Goal: Check status: Check status

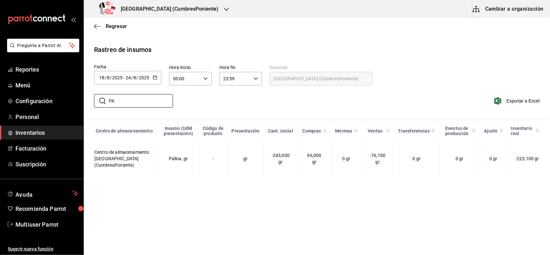
type input "P"
type input "S"
type input "P"
type input "C"
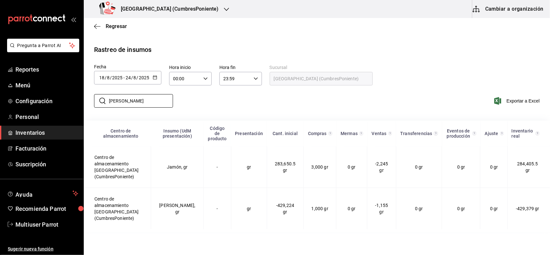
type input "J"
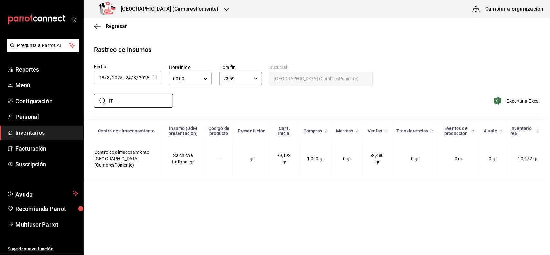
type input "I"
type input "L"
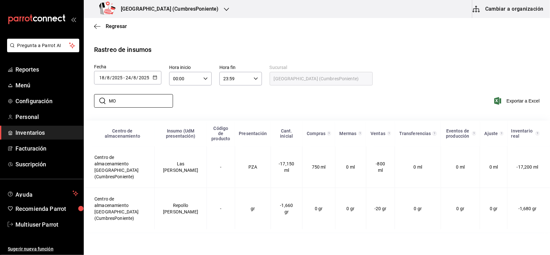
type input "M"
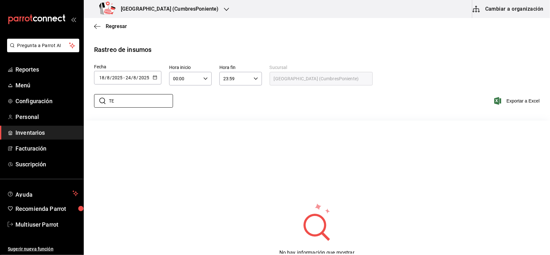
type input "T"
type input "A"
type input "3"
type input "2"
type input "N"
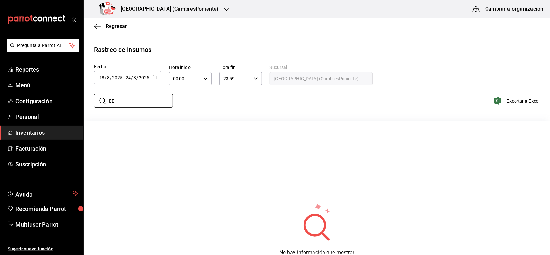
type input "B"
type input "H"
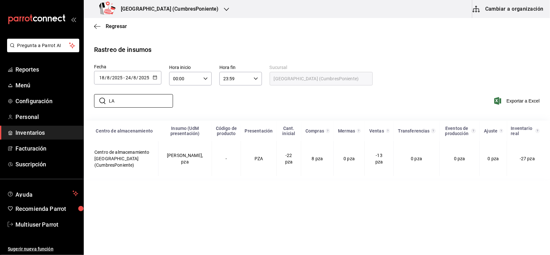
type input "L"
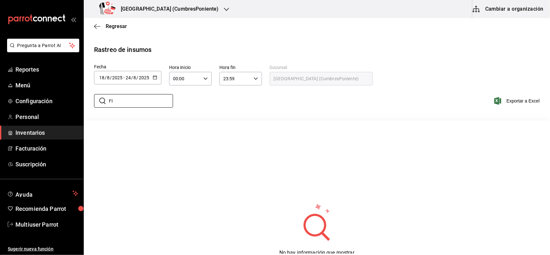
type input "F"
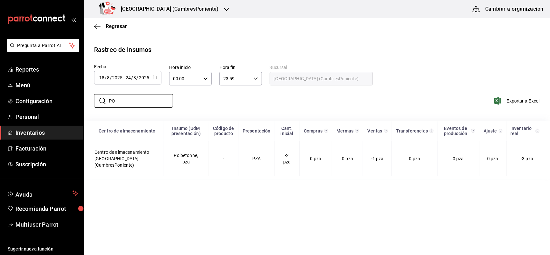
type input "P"
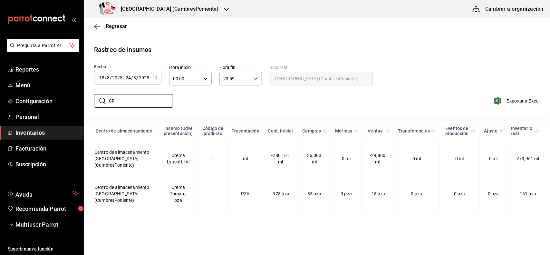
type input "C"
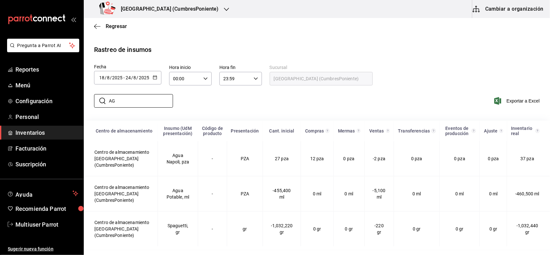
type input "A"
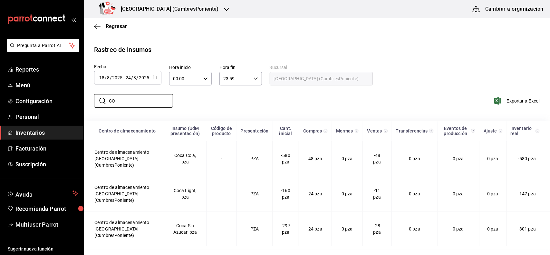
type input "C"
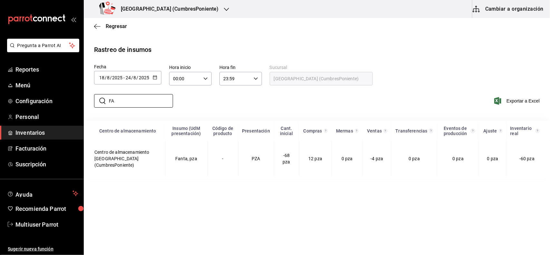
type input "F"
type input "S"
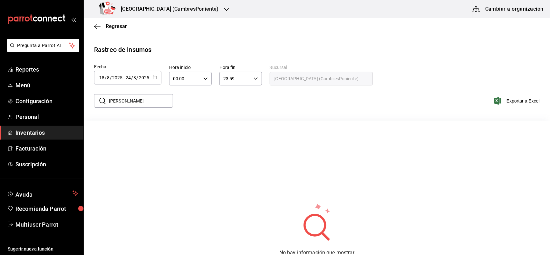
type input "J"
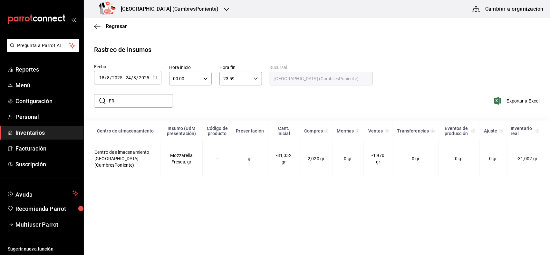
type input "F"
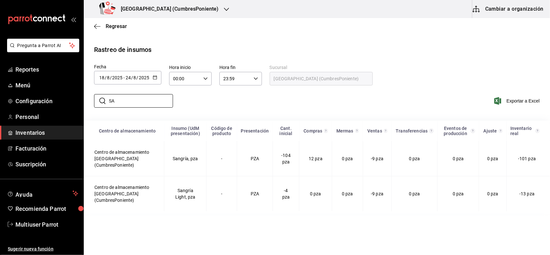
type input "S"
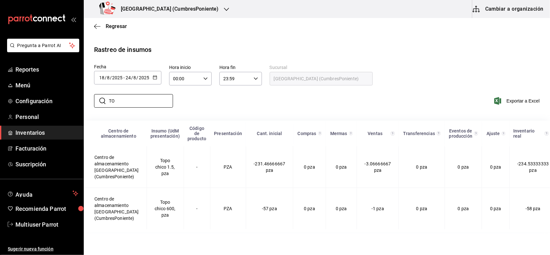
type input "T"
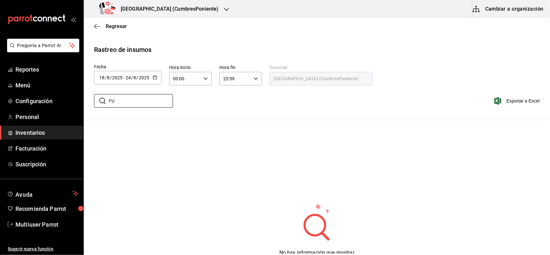
type input "F"
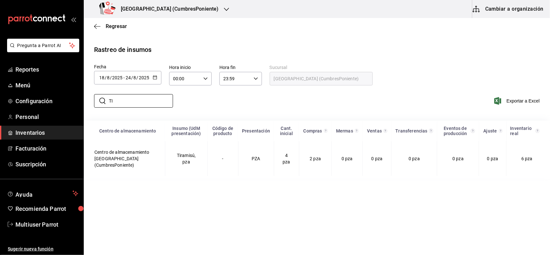
type input "T"
type input "C"
type input "B"
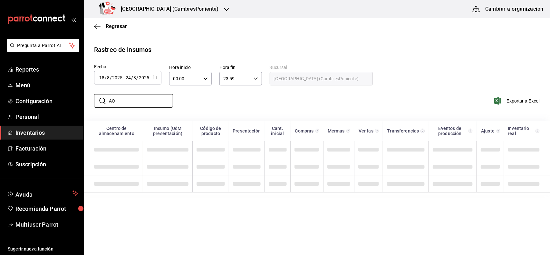
type input "A"
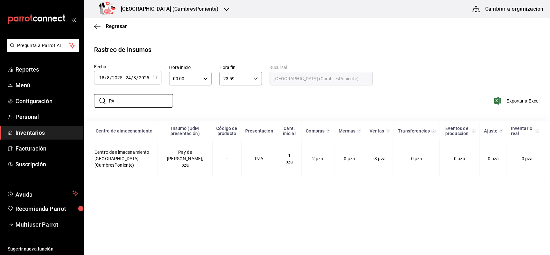
type input "P"
type input "C"
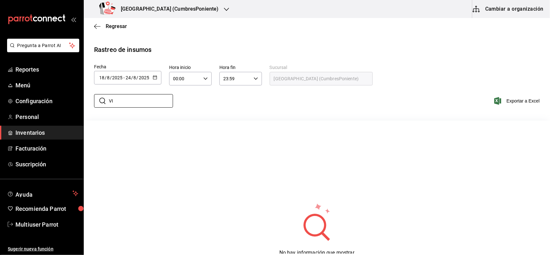
type input "V"
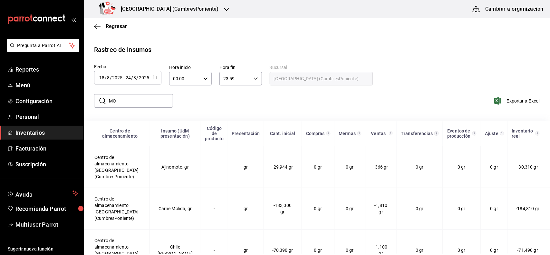
type input "M"
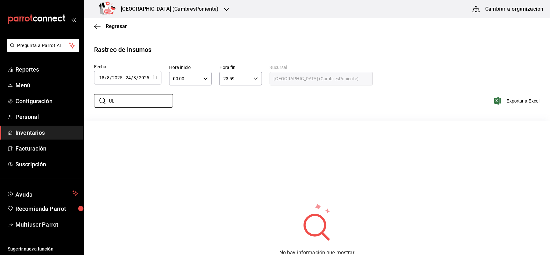
type input "U"
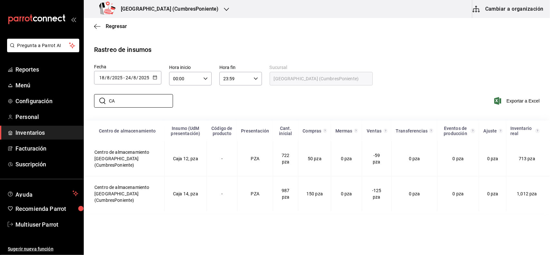
type input "C"
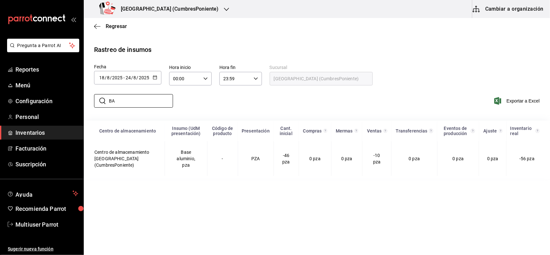
type input "B"
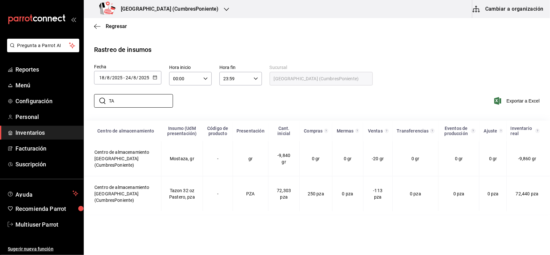
type input "T"
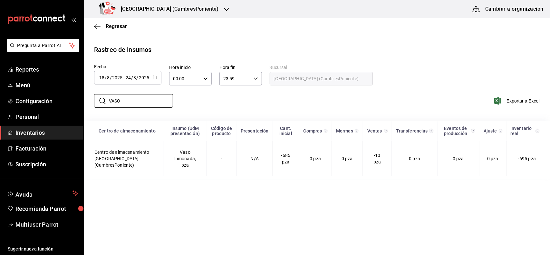
type input "VASO"
click at [155, 77] on \(Stroke\) "button" at bounding box center [155, 77] width 4 height 0
click at [364, 54] on div "Rastreo de insumos" at bounding box center [316, 50] width 445 height 10
click at [224, 9] on icon "button" at bounding box center [226, 9] width 5 height 5
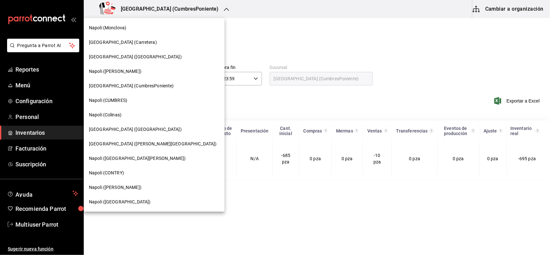
click at [131, 141] on span "[GEOGRAPHIC_DATA] ([PERSON_NAME][GEOGRAPHIC_DATA])" at bounding box center [153, 143] width 128 height 7
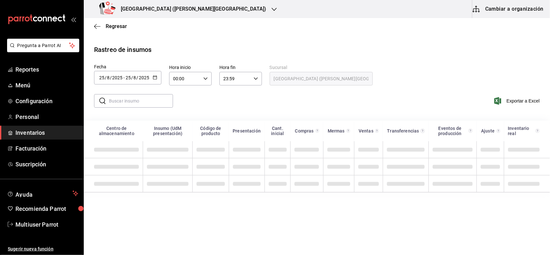
click at [157, 80] on div "2025-08-25 25 / 8 / 2025 - 2025-08-25 25 / 8 / 2025" at bounding box center [127, 78] width 67 height 14
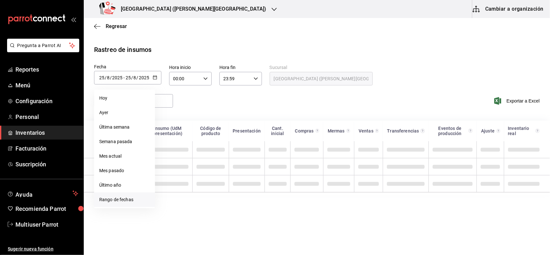
click at [126, 202] on li "Rango de fechas" at bounding box center [124, 199] width 61 height 14
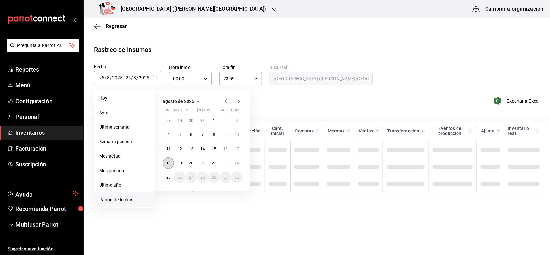
click at [169, 162] on abbr "18" at bounding box center [168, 163] width 4 height 5
click at [240, 164] on button "24" at bounding box center [236, 163] width 11 height 12
type input "[DATE]"
type input "18"
type input "[DATE]"
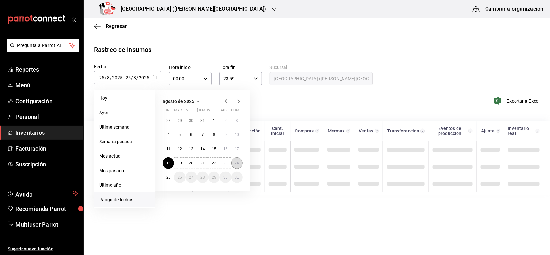
type input "24"
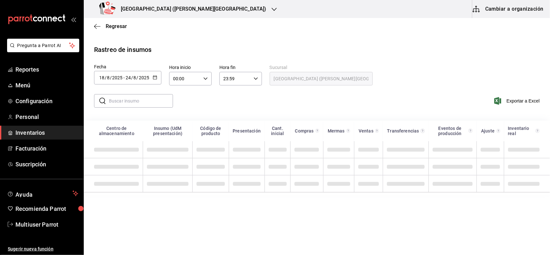
click at [145, 100] on input "text" at bounding box center [141, 100] width 64 height 13
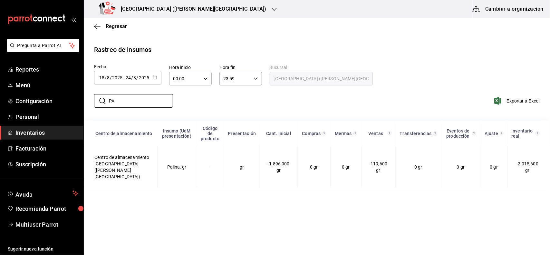
type input "P"
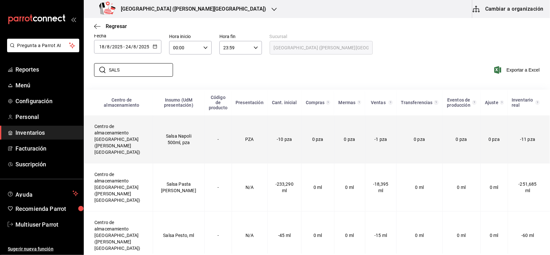
scroll to position [28, 0]
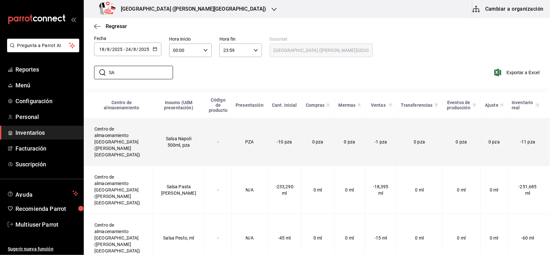
type input "S"
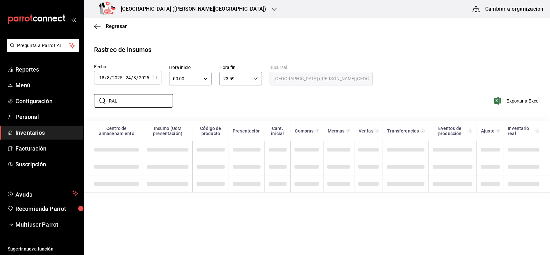
scroll to position [0, 0]
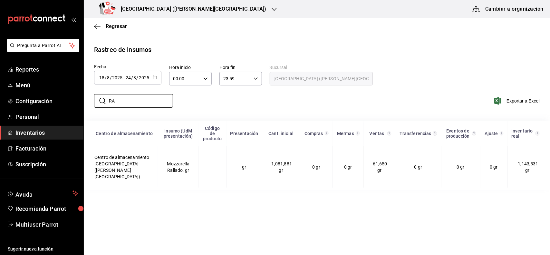
type input "R"
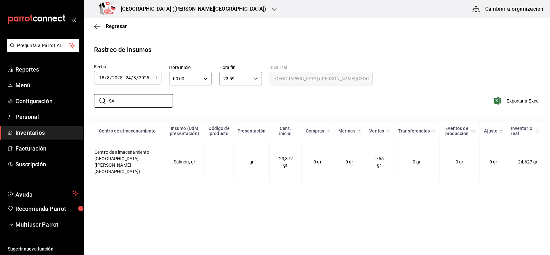
type input "S"
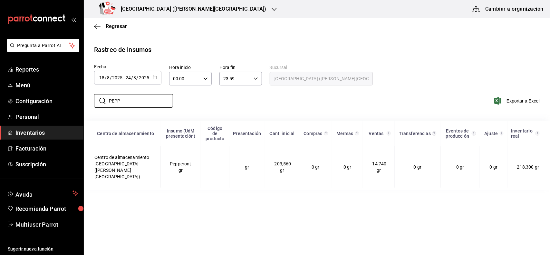
type input "PEPP"
